Goal: Information Seeking & Learning: Learn about a topic

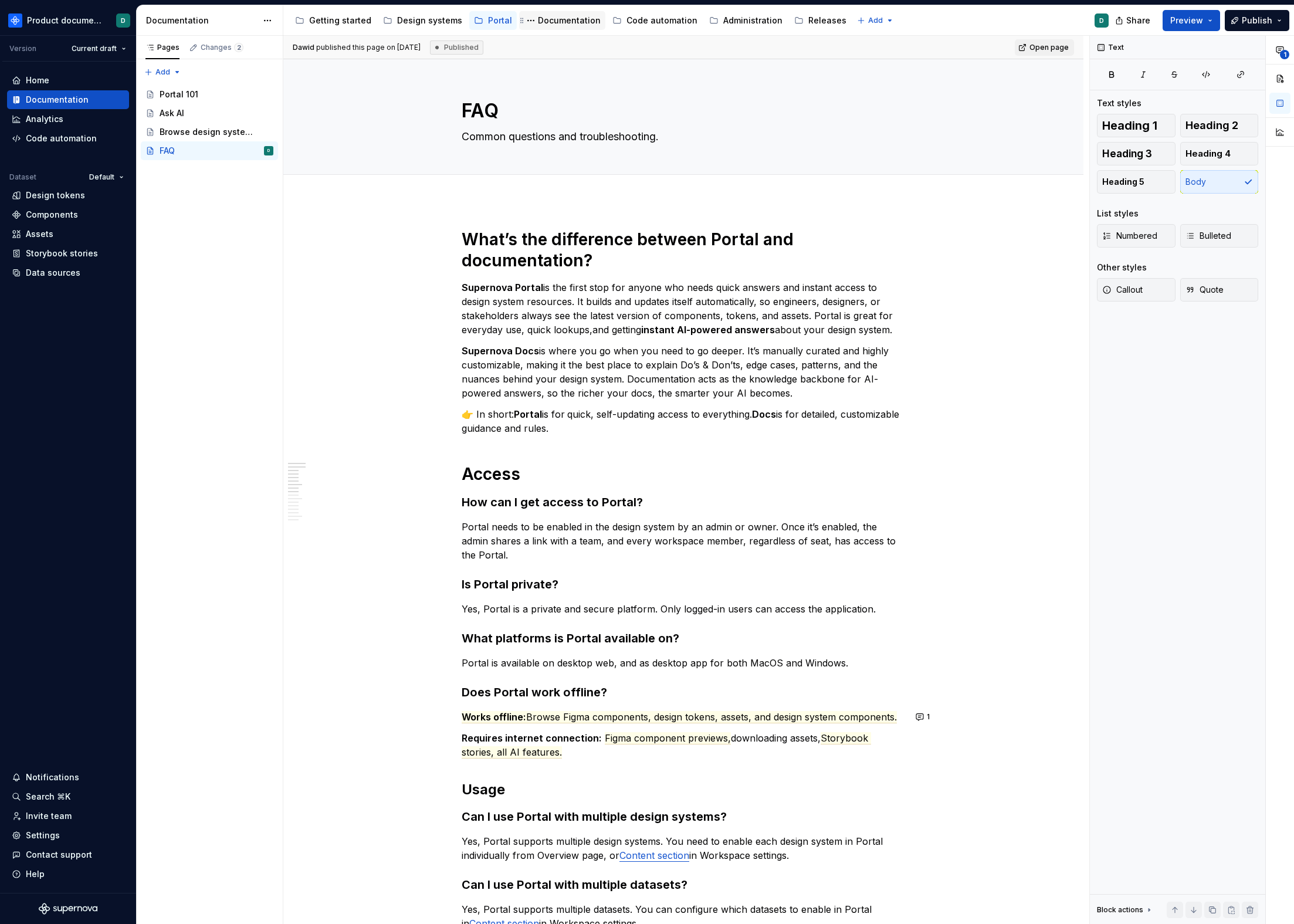
click at [568, 28] on div "Documentation" at bounding box center [561, 20] width 86 height 19
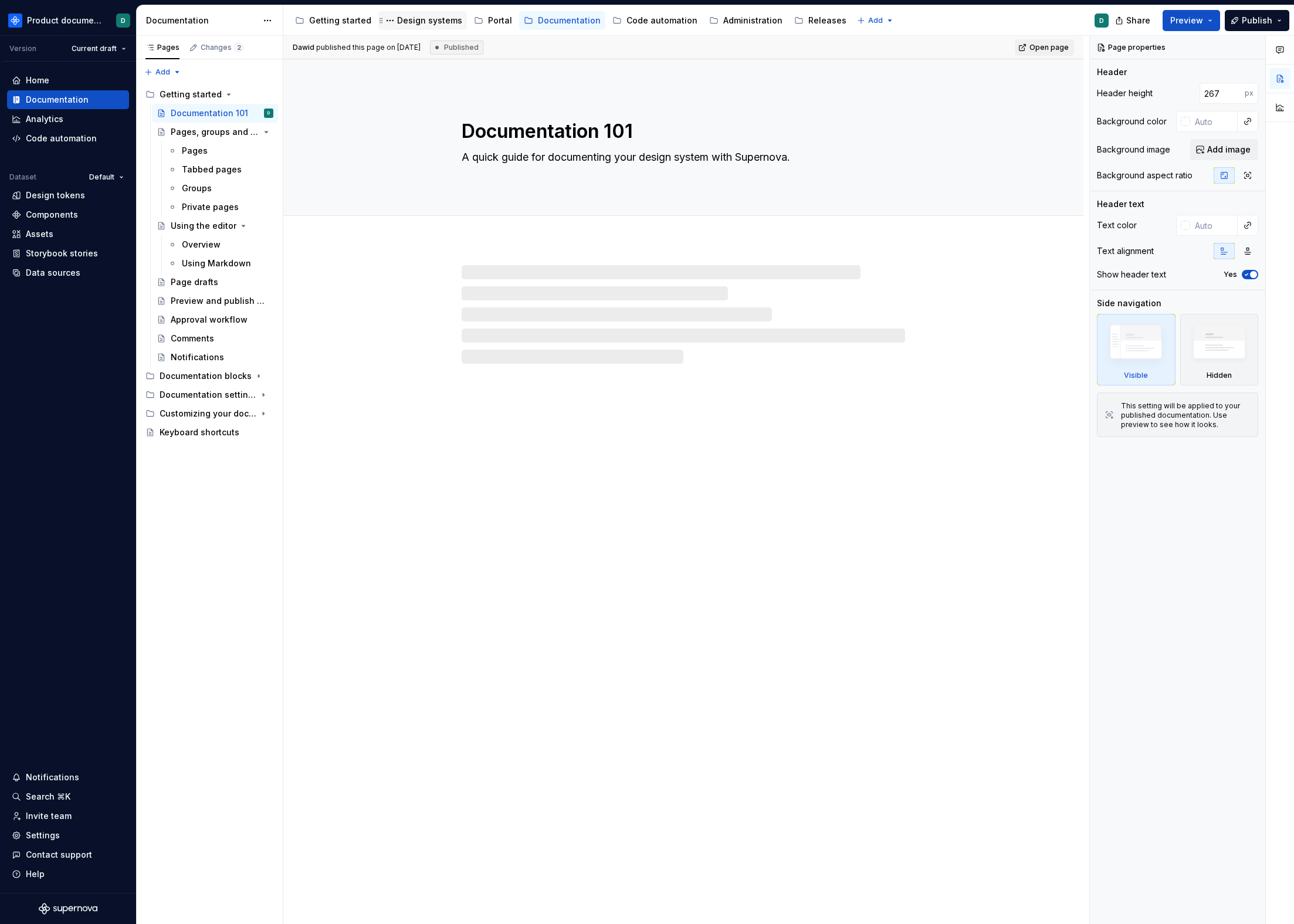
click at [415, 26] on div "Design systems" at bounding box center [430, 20] width 65 height 12
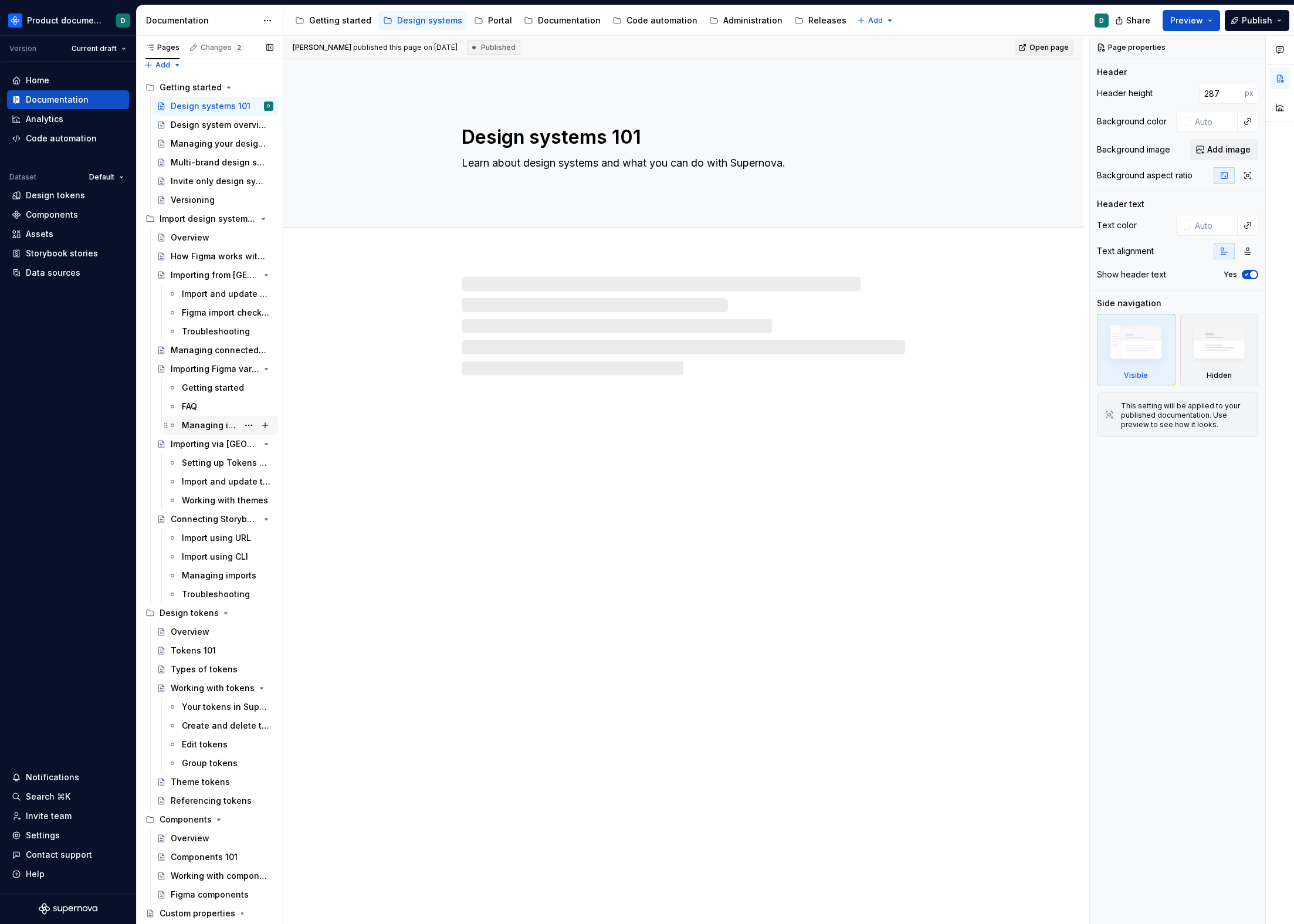
scroll to position [15, 0]
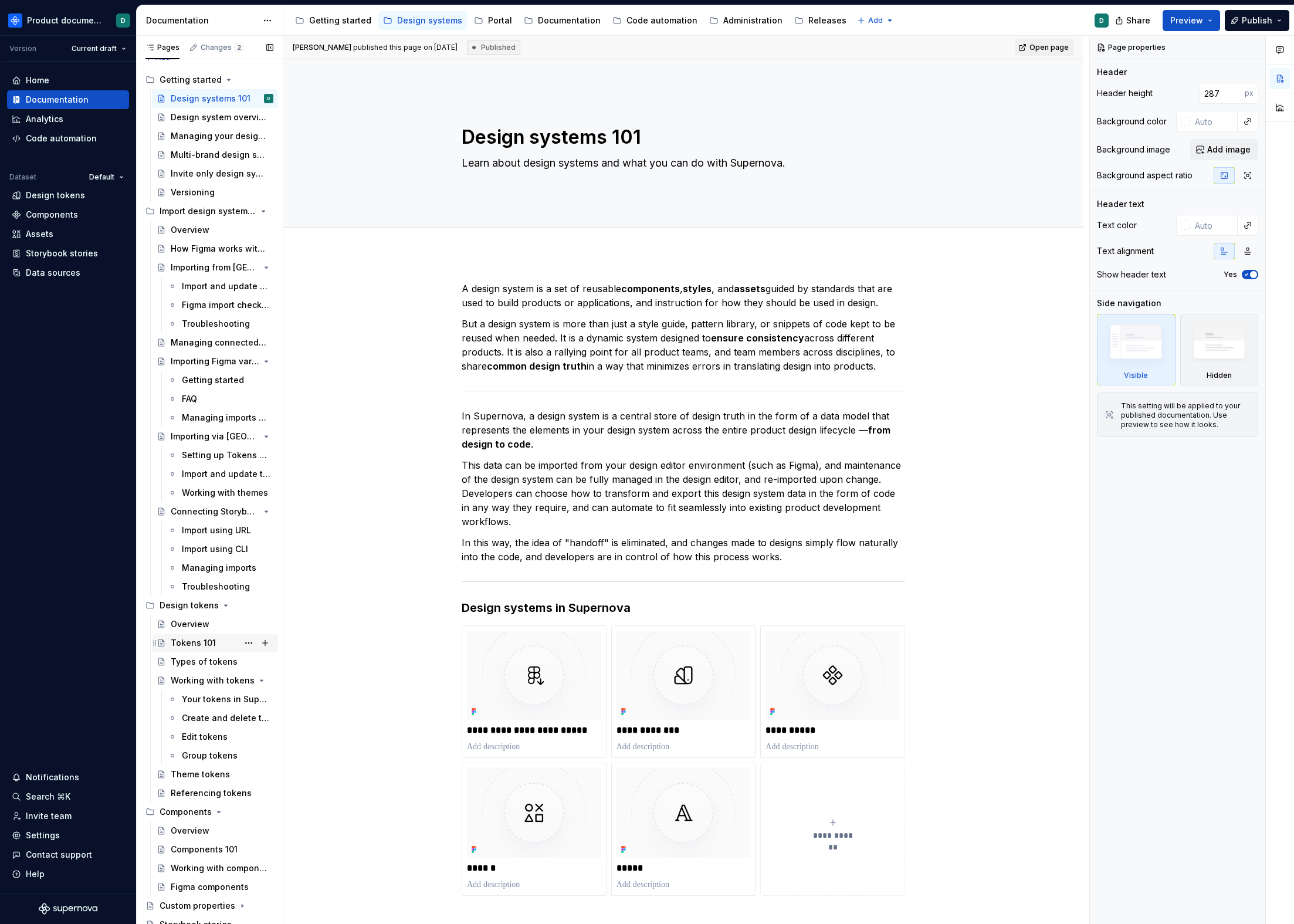
click at [180, 649] on div "Tokens 101" at bounding box center [221, 642] width 103 height 16
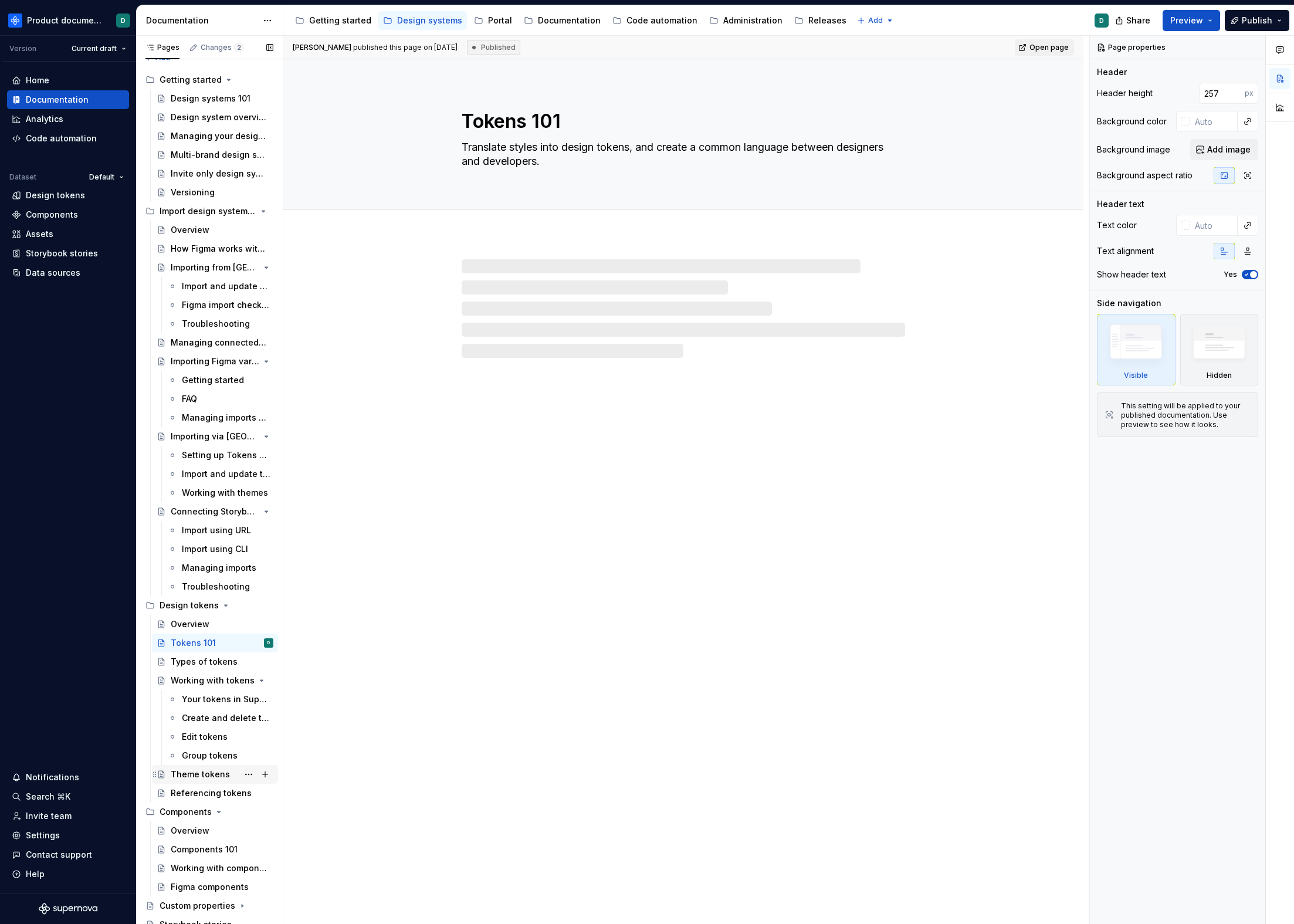
click at [201, 772] on div "Theme tokens" at bounding box center [200, 774] width 59 height 12
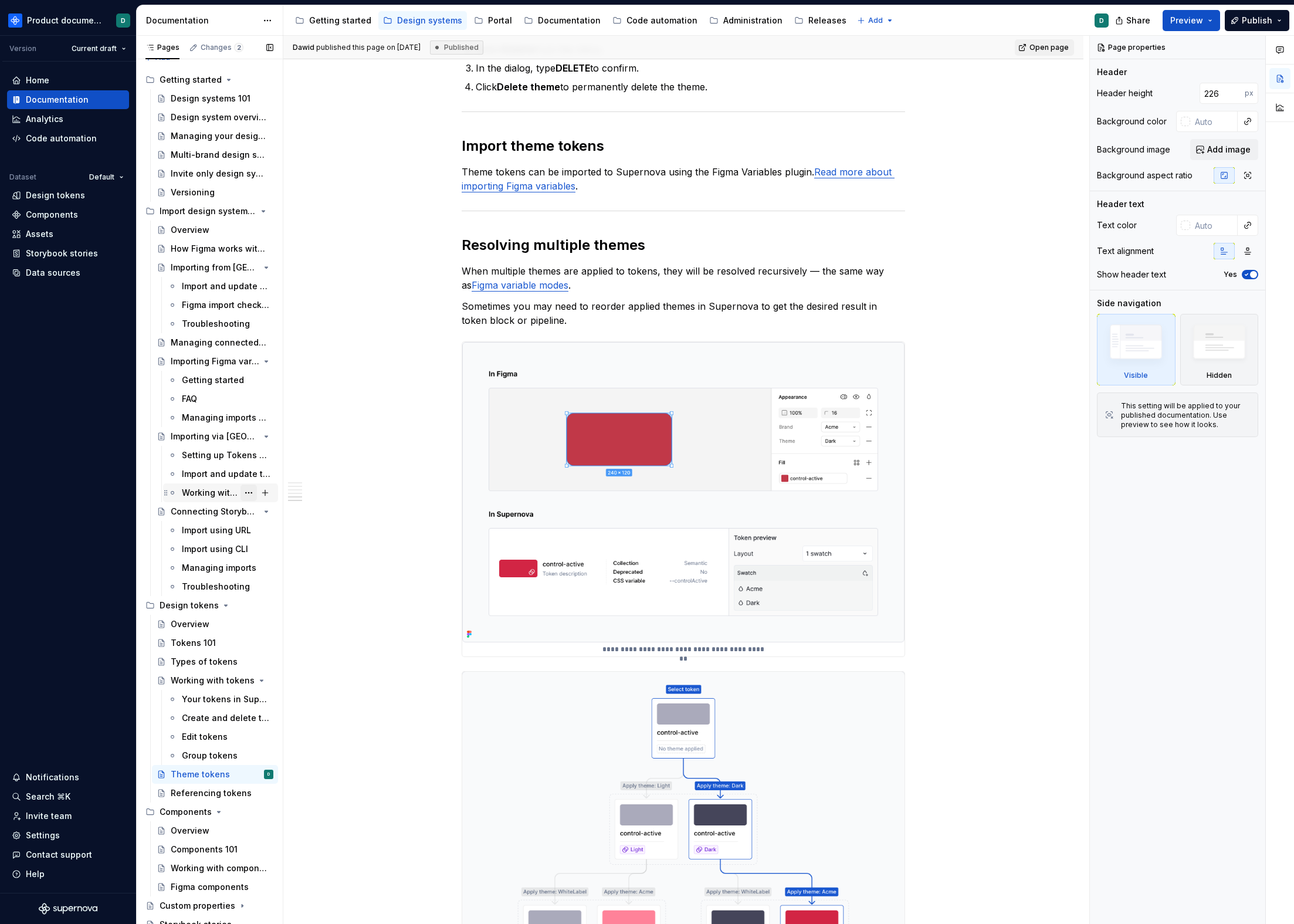
scroll to position [97, 0]
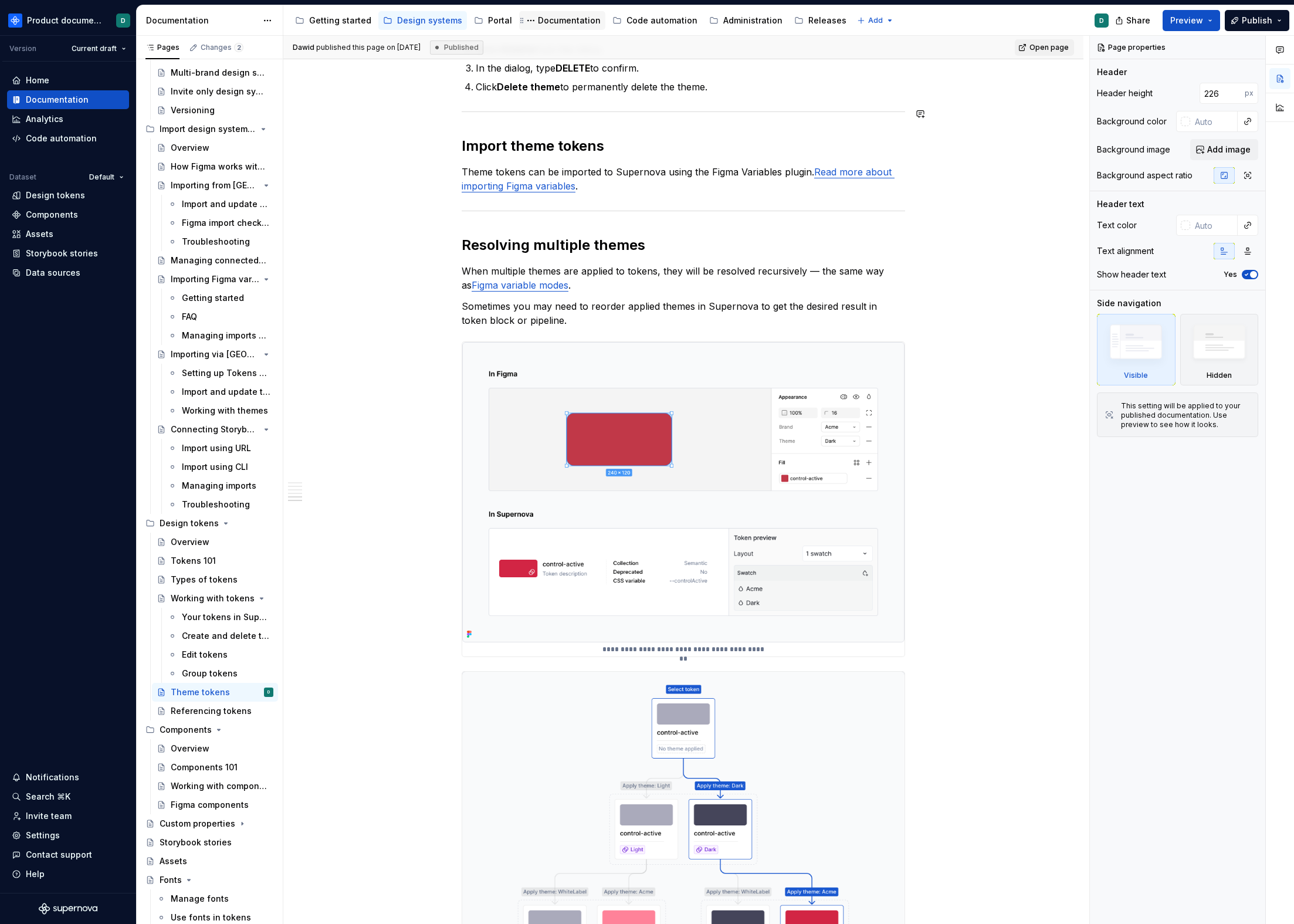
click at [554, 18] on div "Documentation" at bounding box center [568, 20] width 63 height 12
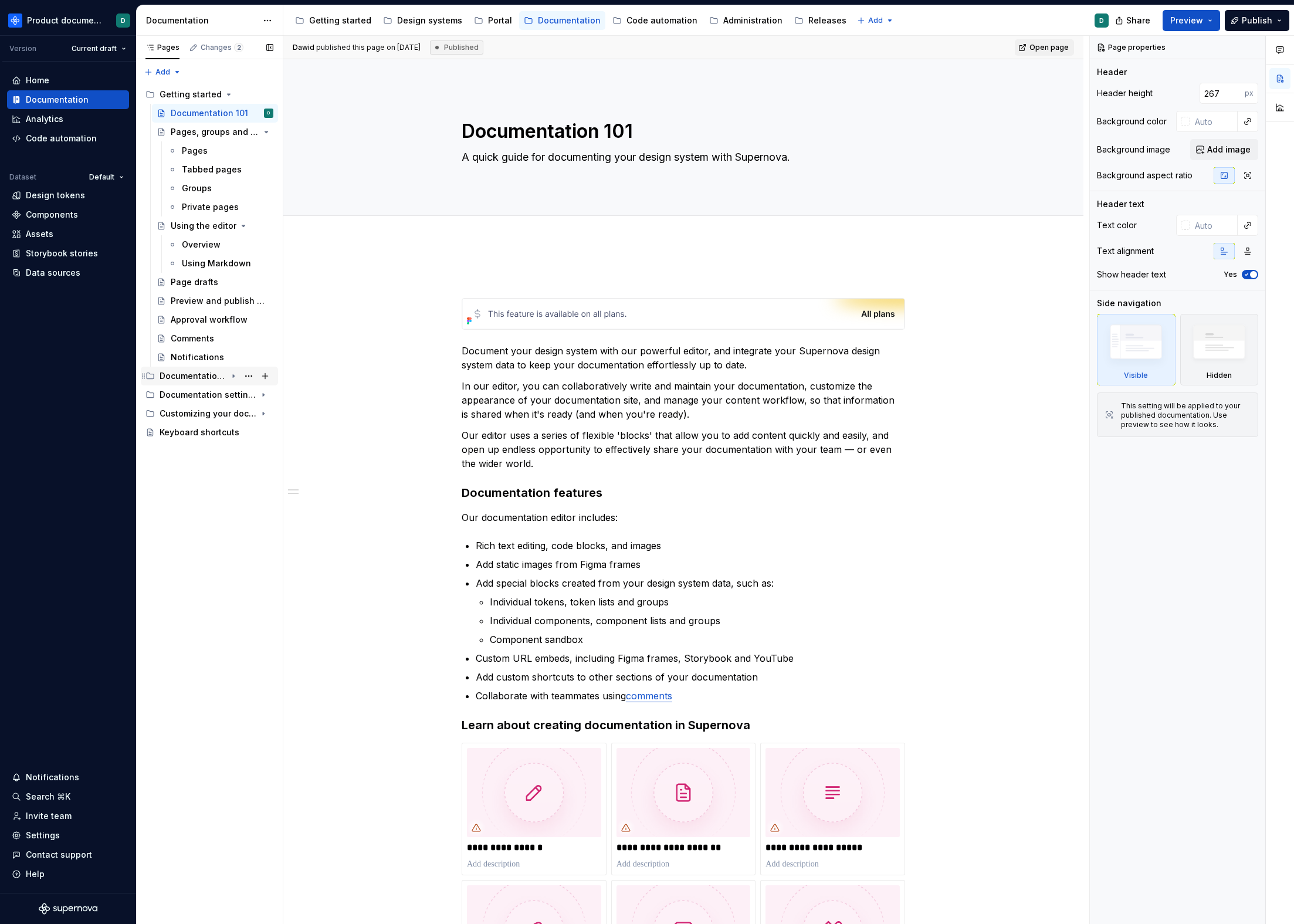
click at [195, 373] on div "Documentation blocks" at bounding box center [193, 376] width 67 height 12
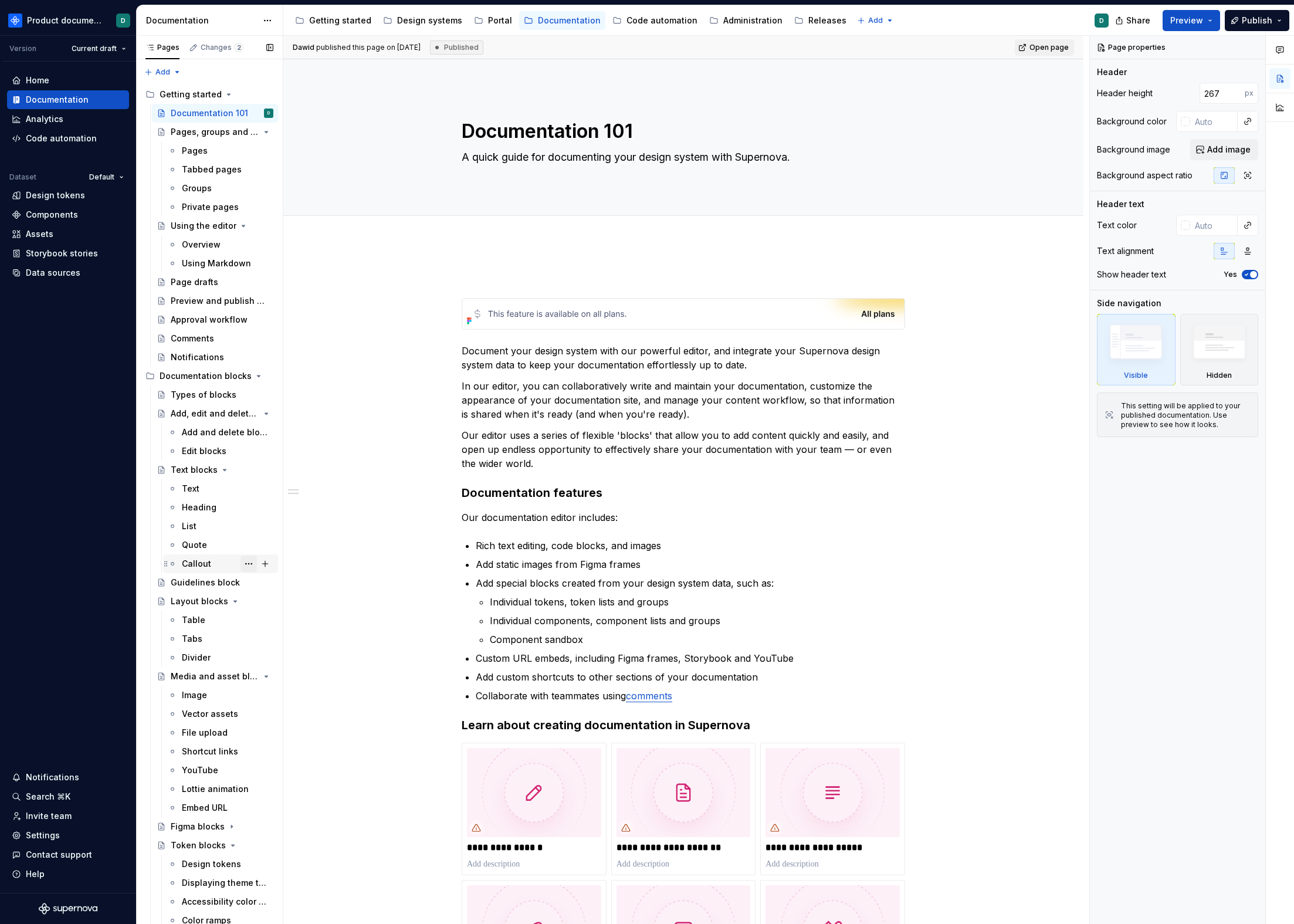
scroll to position [97, 0]
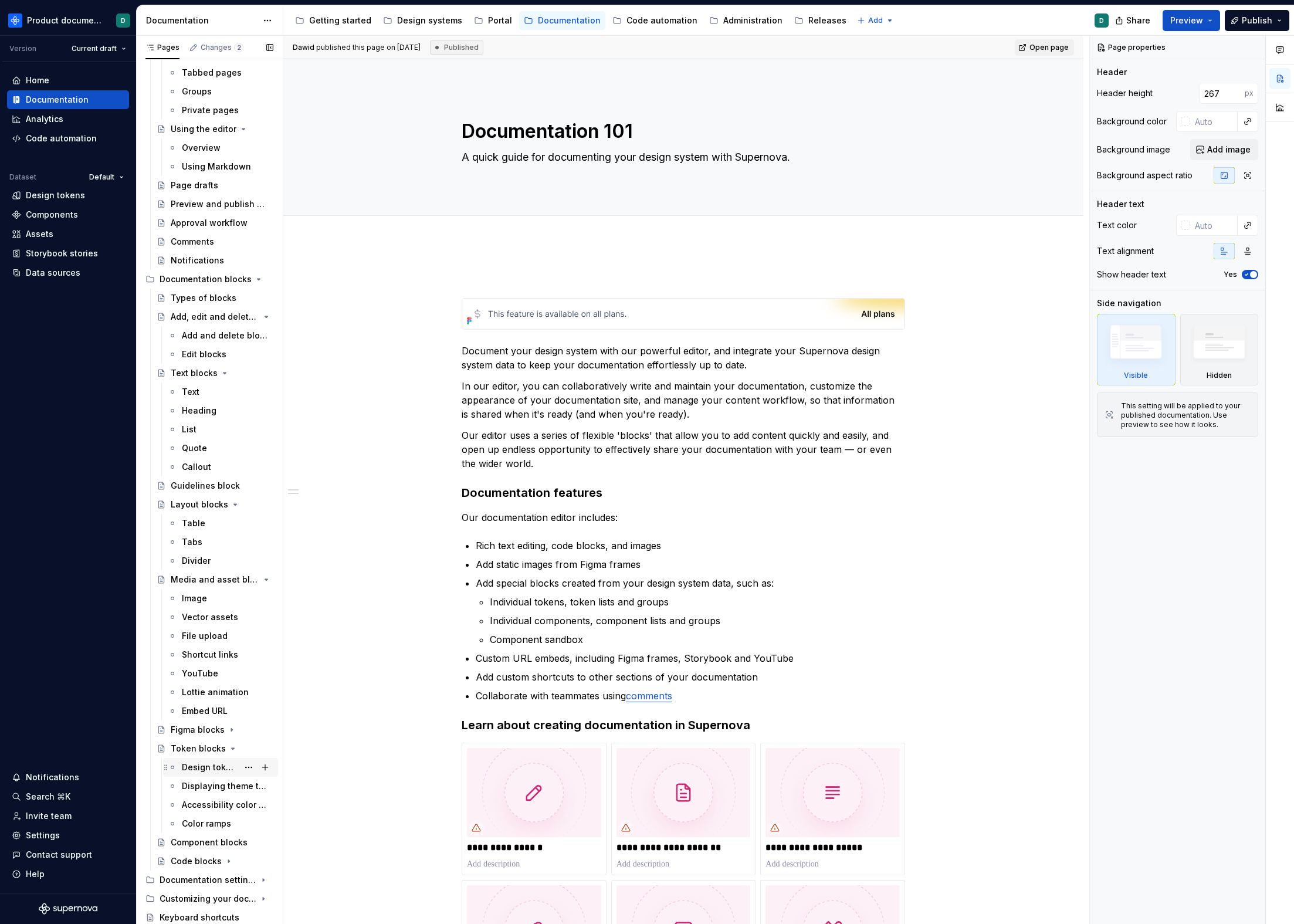
click at [208, 768] on div "Design tokens" at bounding box center [210, 767] width 57 height 12
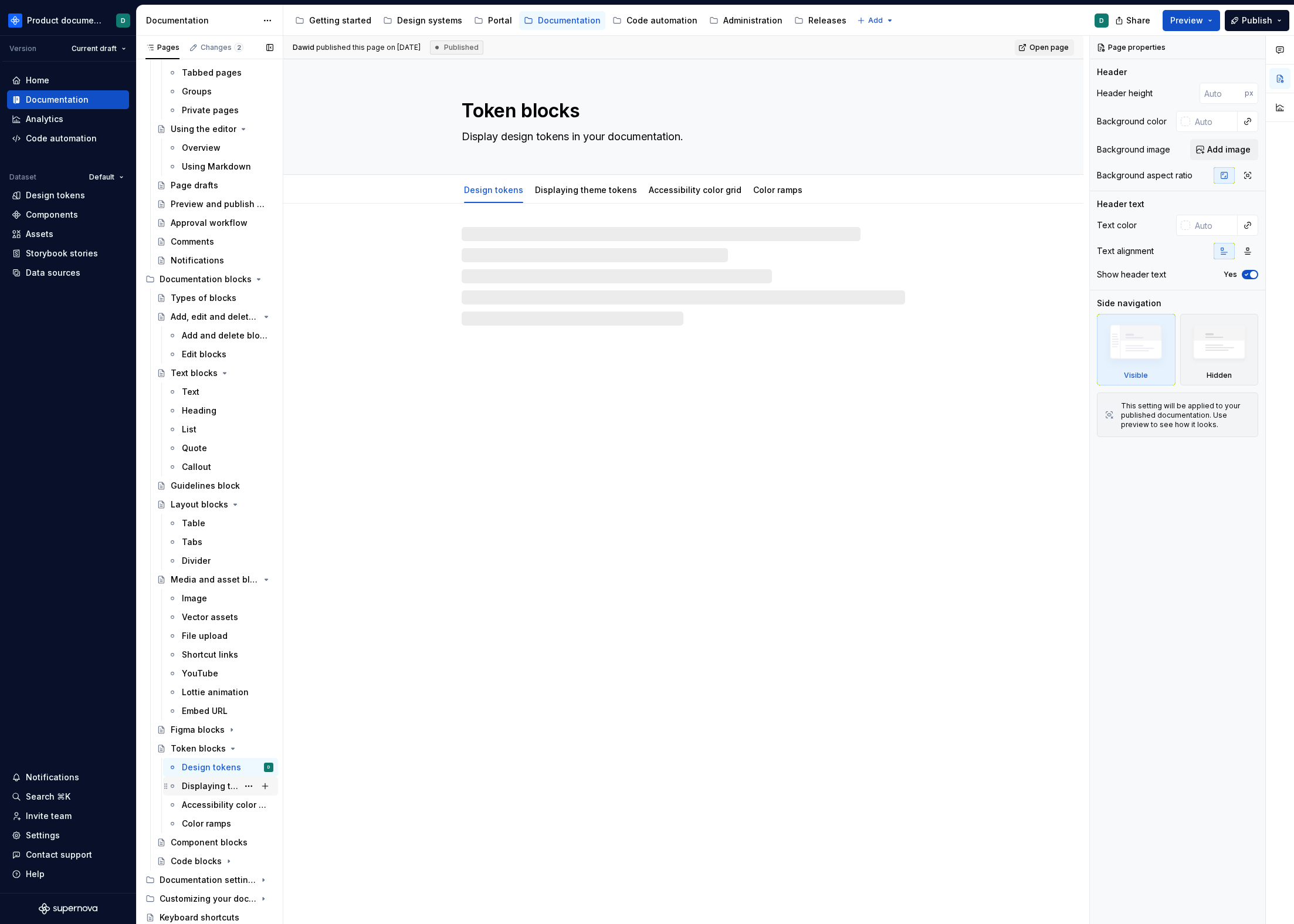
click at [204, 782] on div "Displaying theme tokens" at bounding box center [210, 785] width 57 height 12
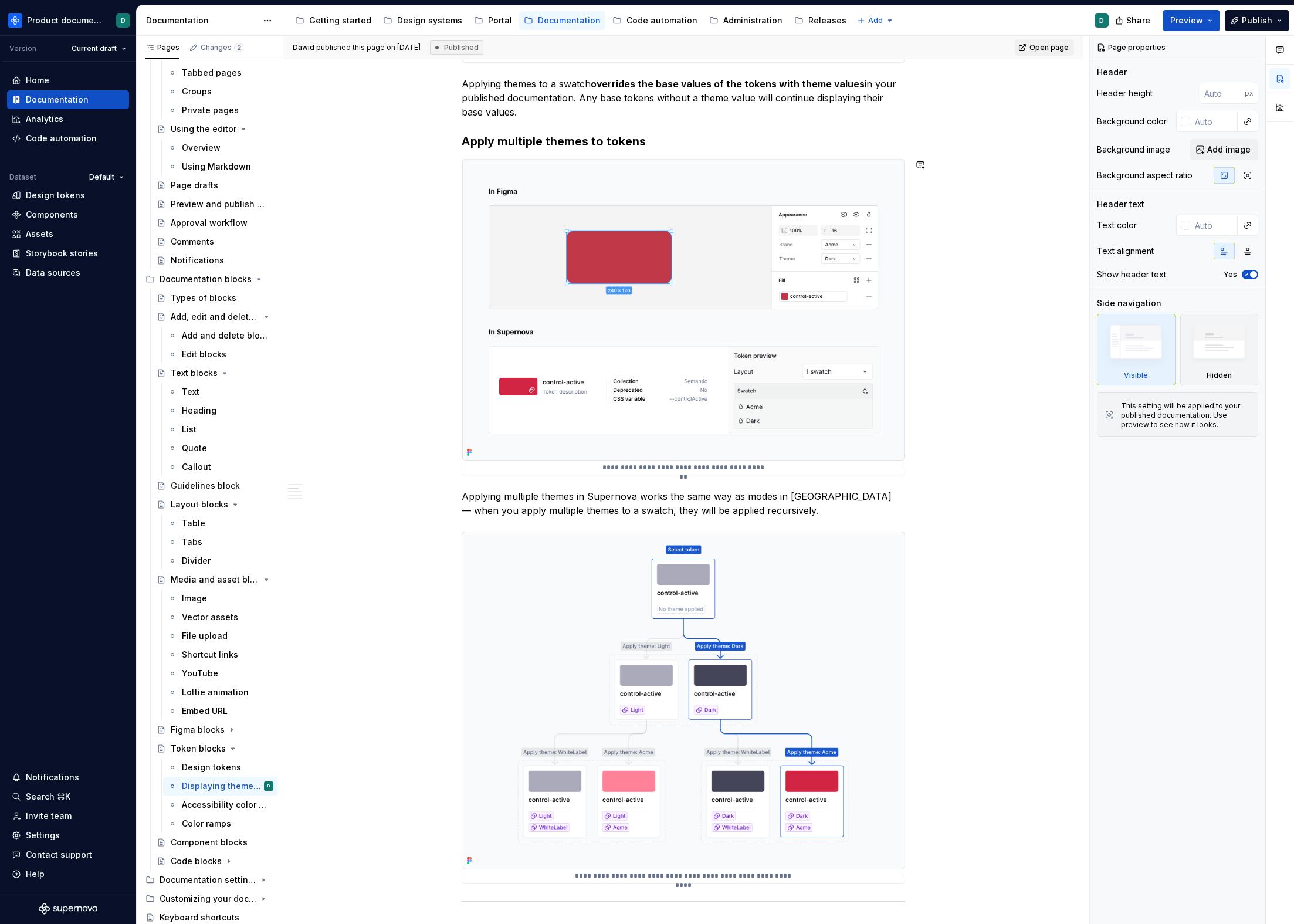
scroll to position [1335, 0]
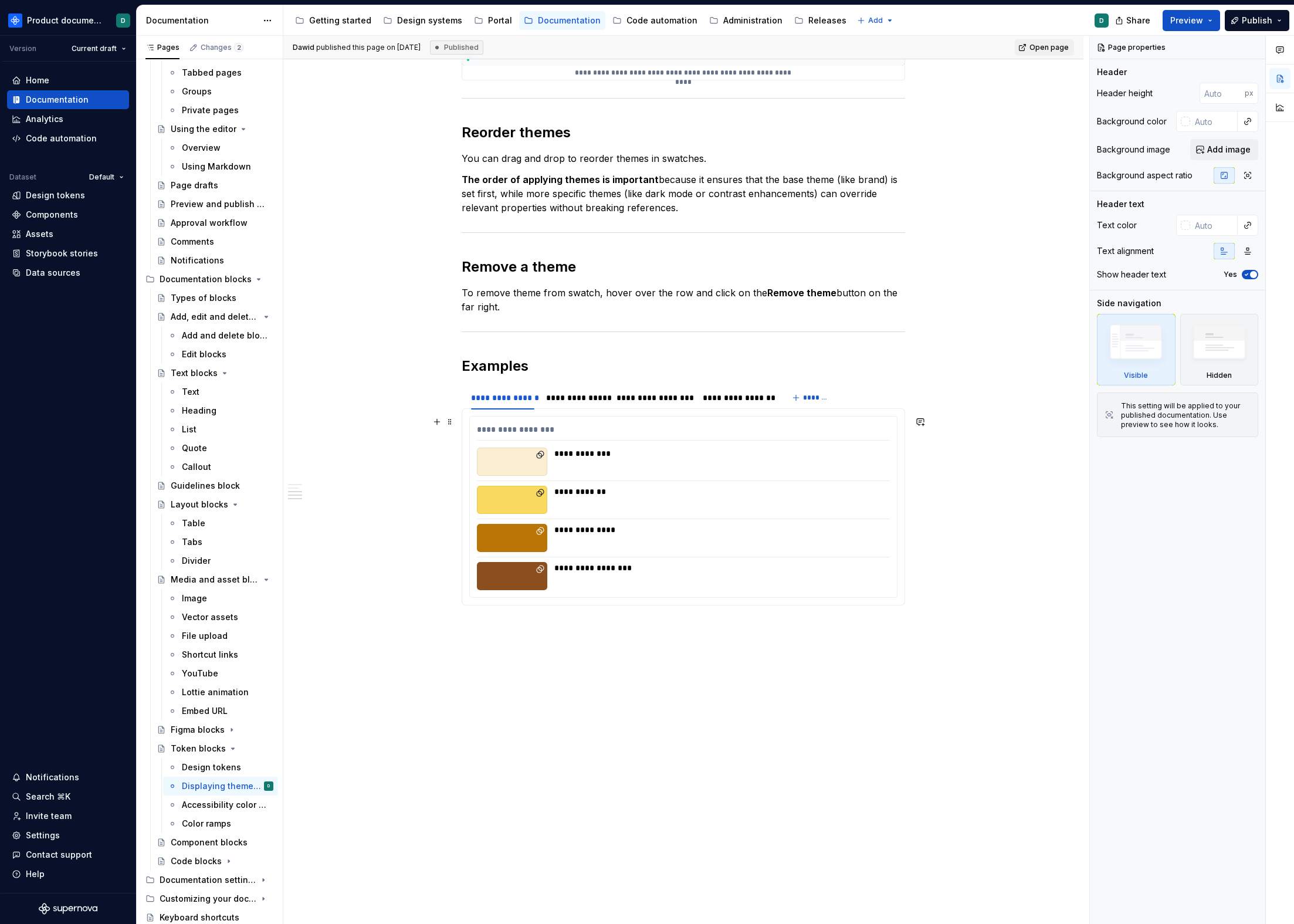
click at [608, 509] on div "**********" at bounding box center [719, 500] width 328 height 28
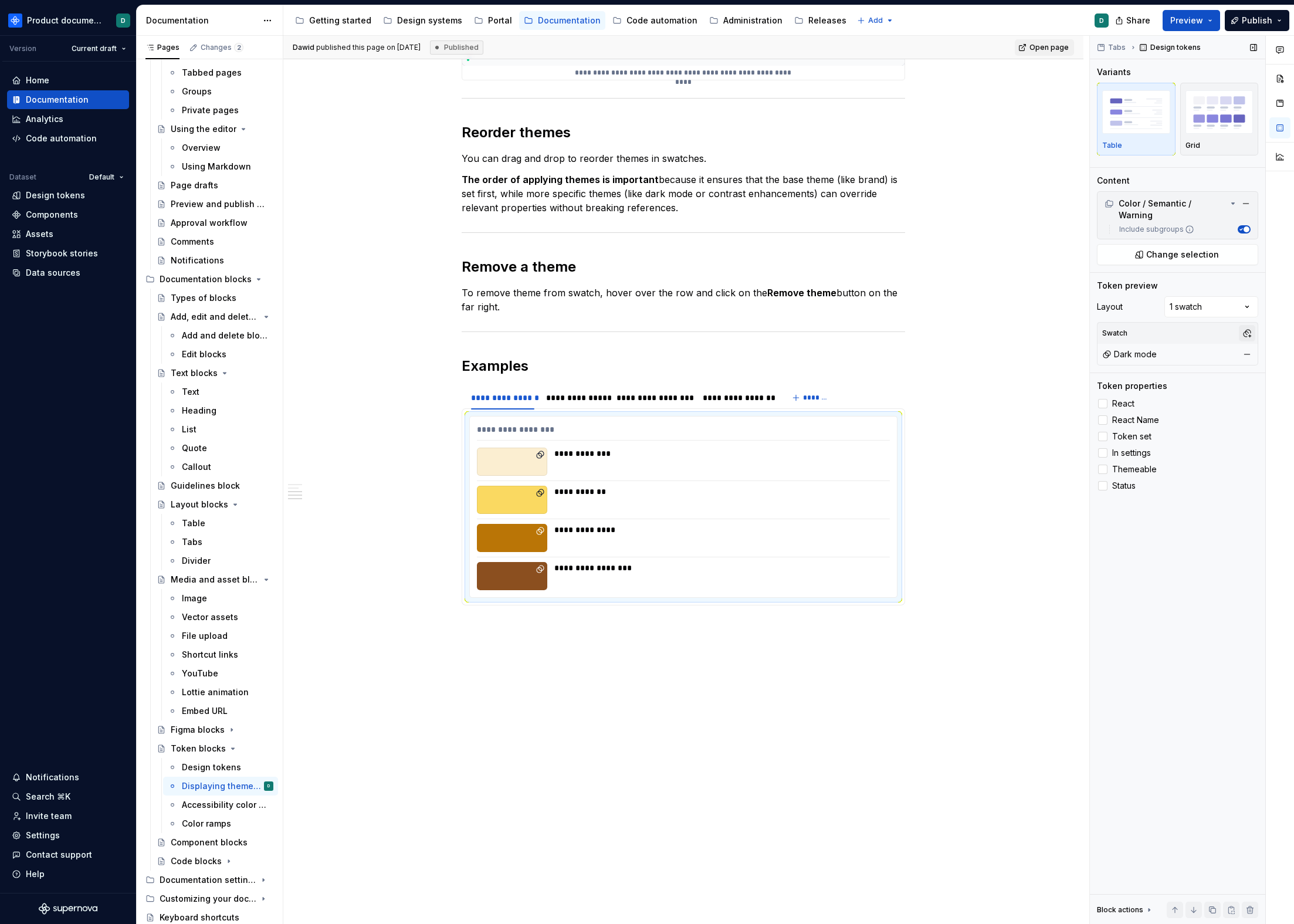
click at [1242, 325] on button "button" at bounding box center [1247, 333] width 16 height 16
click at [1215, 323] on div "Comments Open comments No comments yet Select ‘Comment’ from the block context …" at bounding box center [1192, 479] width 204 height 888
click at [1246, 325] on button "button" at bounding box center [1247, 333] width 16 height 16
click at [1191, 321] on div "Comments Open comments No comments yet Select ‘Comment’ from the block context …" at bounding box center [1192, 479] width 204 height 888
type textarea "*"
